Goal: Task Accomplishment & Management: Use online tool/utility

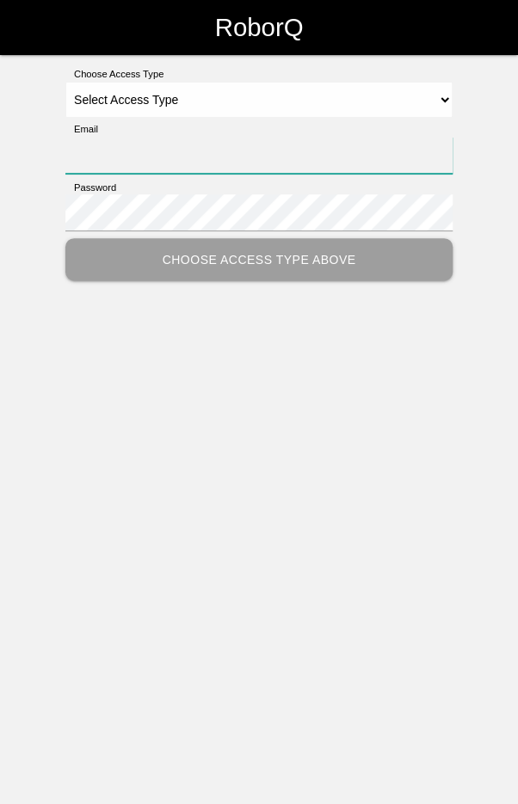
click at [358, 158] on input "Email" at bounding box center [258, 155] width 387 height 37
type input "[EMAIL_ADDRESS][DOMAIN_NAME]"
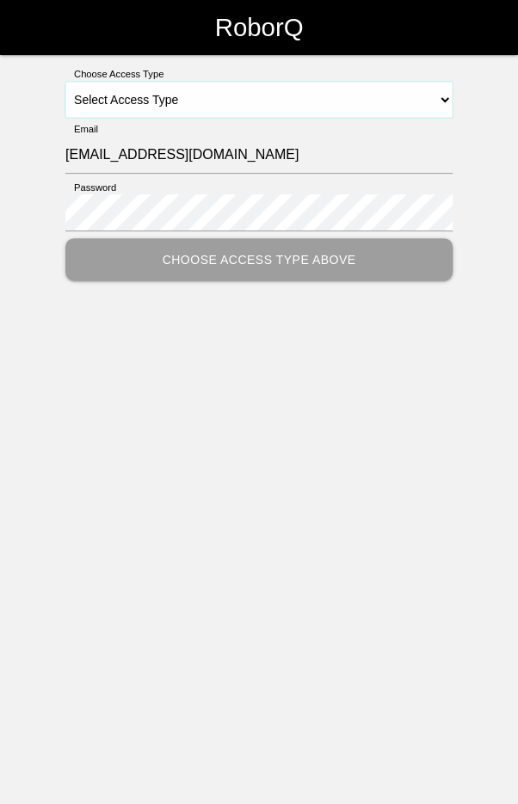
click at [383, 100] on select "Select Access Type Admin Customer Supervisor Worker" at bounding box center [258, 100] width 387 height 36
select select "Worker"
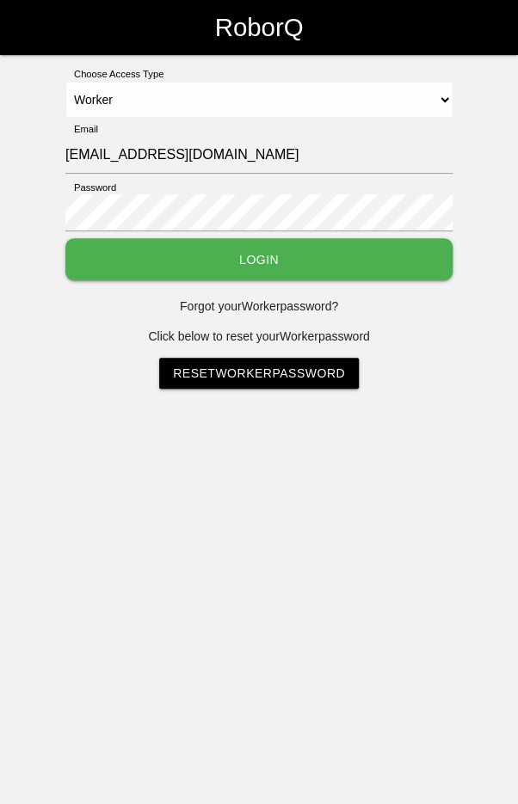
click at [317, 256] on button "Login" at bounding box center [258, 259] width 387 height 42
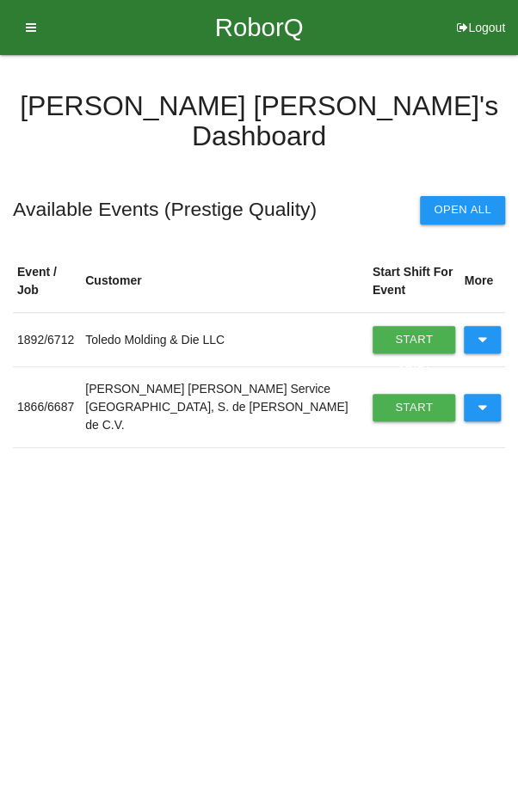
click at [477, 394] on icon at bounding box center [481, 408] width 9 height 28
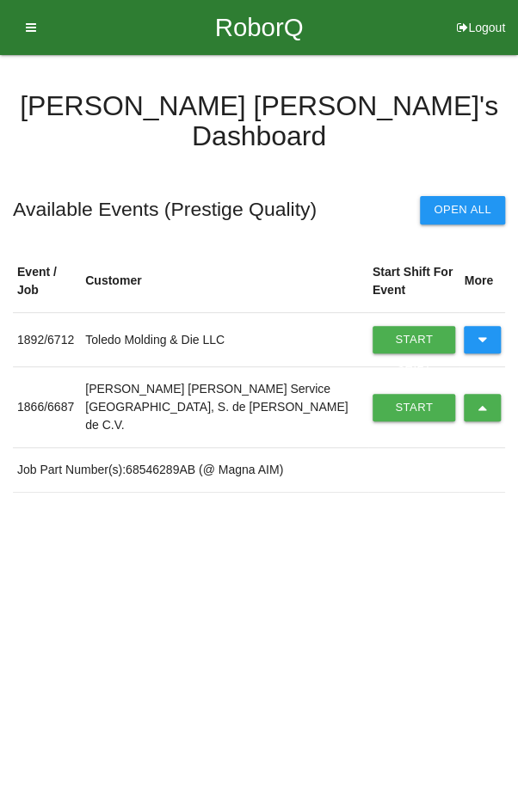
click at [389, 394] on link "Start Shift" at bounding box center [413, 408] width 83 height 28
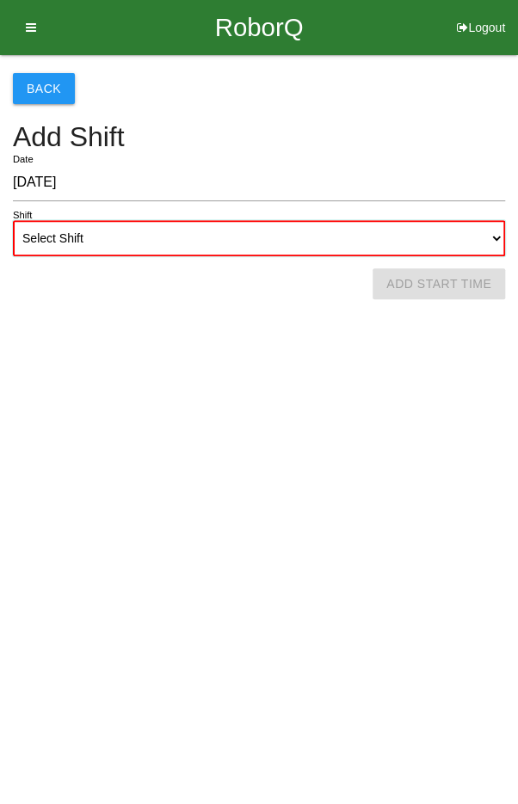
click at [348, 230] on select "Select Shift 1st Shift 2nd Shift 3rd Shift 4th Shift" at bounding box center [259, 238] width 492 height 36
select select "2"
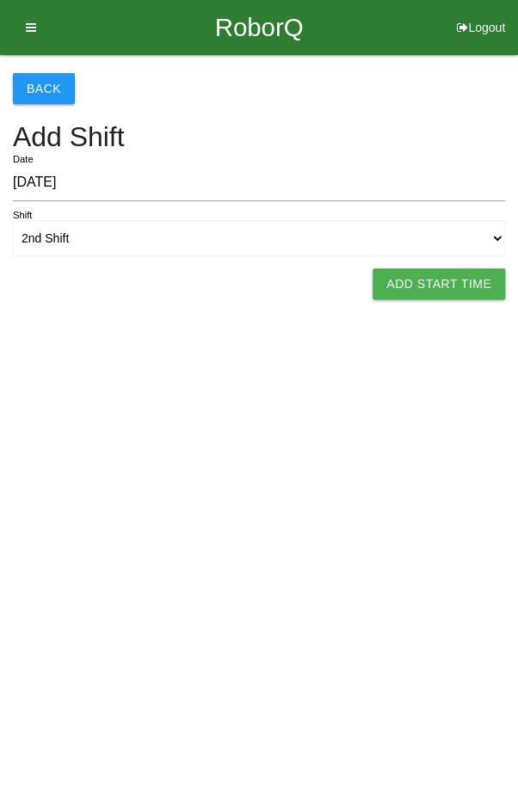
click at [441, 288] on button "Add Start Time" at bounding box center [438, 283] width 132 height 31
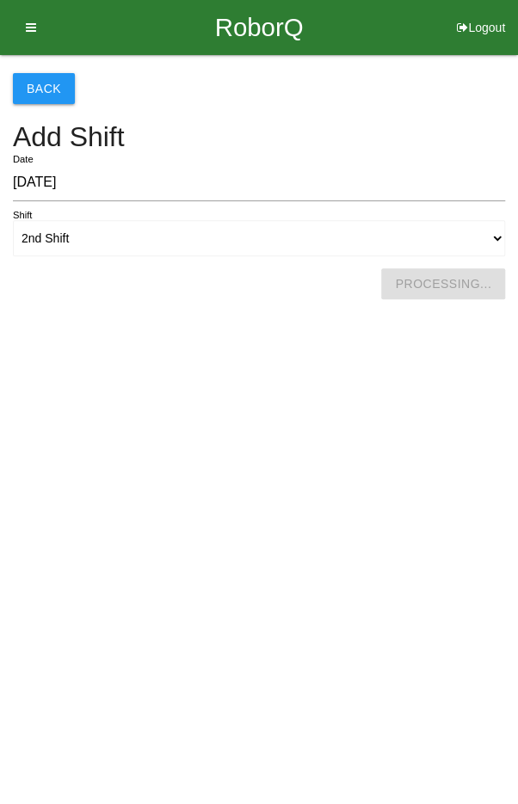
select select "2"
select select "53"
select select "2"
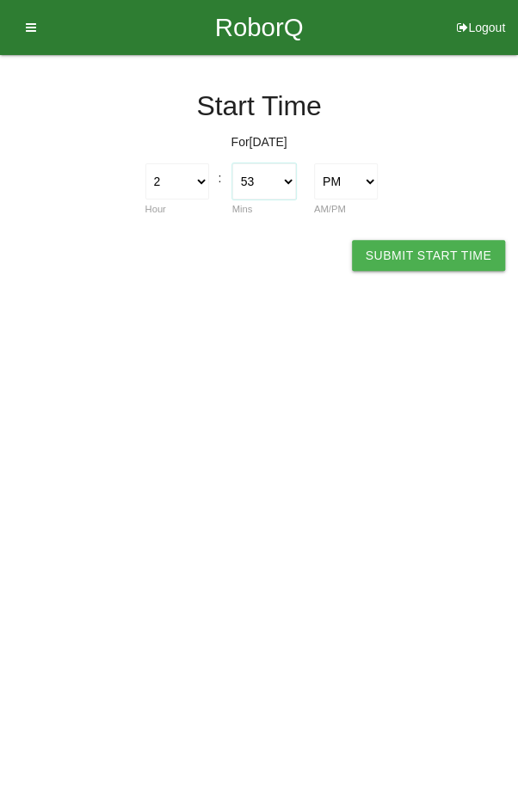
click at [264, 190] on select "00 01 02 03 04 05 06 07 08 09 10 11 12 13 14 15 16 17 18 19 20 21 22 23 24 25 2…" at bounding box center [264, 181] width 64 height 36
click at [266, 173] on select "00 01 02 03 04 05 06 07 08 09 10 11 12 13 14 15 16 17 18 19 20 21 22 23 24 25 2…" at bounding box center [264, 181] width 64 height 36
select select "0"
click at [414, 264] on button "Submit Start Time" at bounding box center [428, 255] width 153 height 31
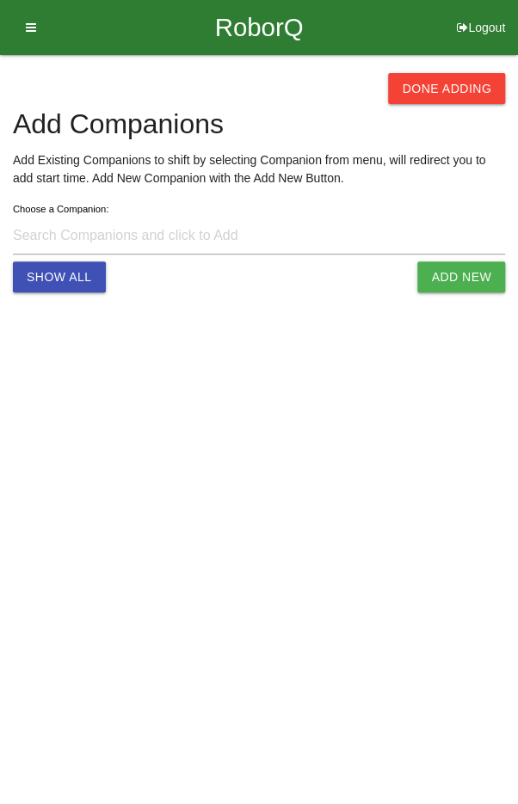
click at [461, 85] on button "Done Adding" at bounding box center [446, 88] width 117 height 31
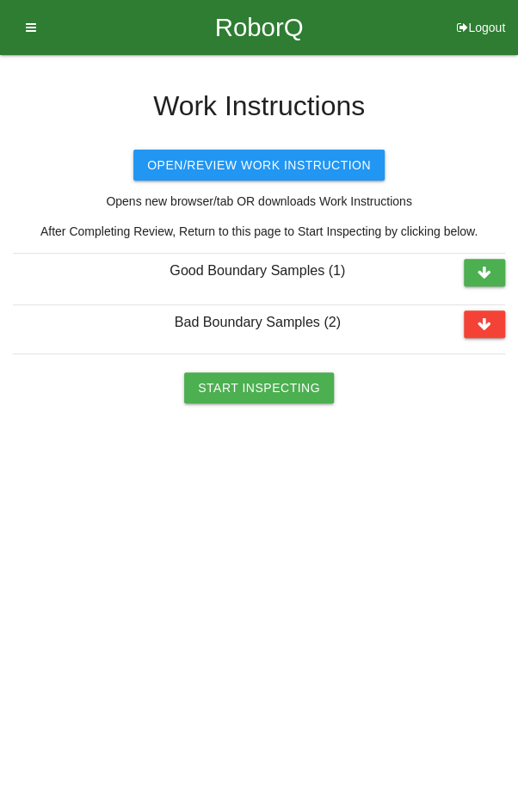
click at [247, 383] on button "Start Inspecting" at bounding box center [259, 387] width 150 height 31
